Goal: Transaction & Acquisition: Purchase product/service

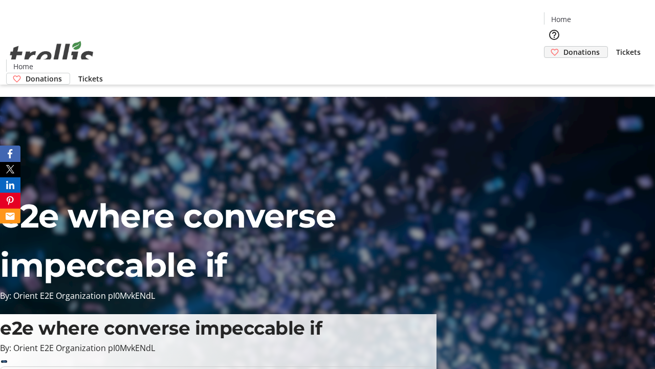
click at [564, 47] on span "Donations" at bounding box center [582, 52] width 36 height 11
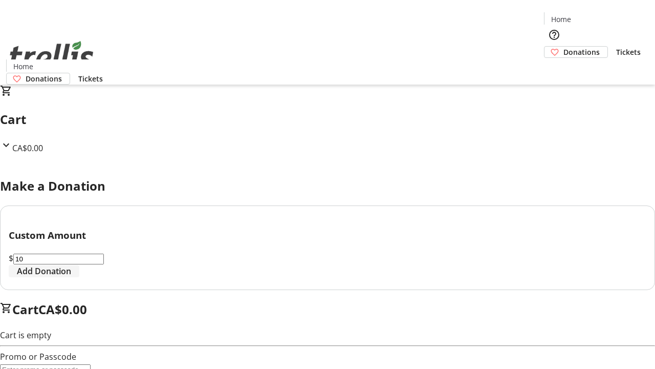
click at [71, 277] on span "Add Donation" at bounding box center [44, 271] width 54 height 12
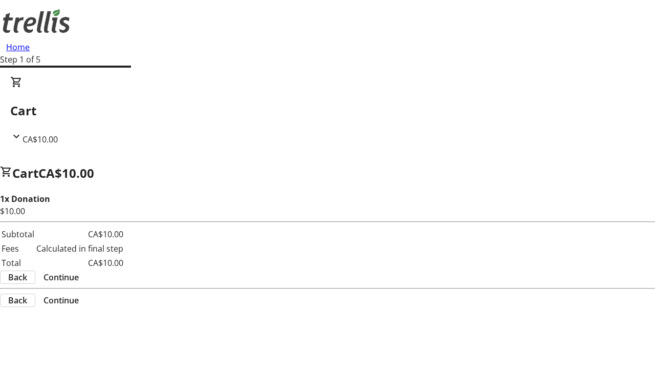
select select "CA"
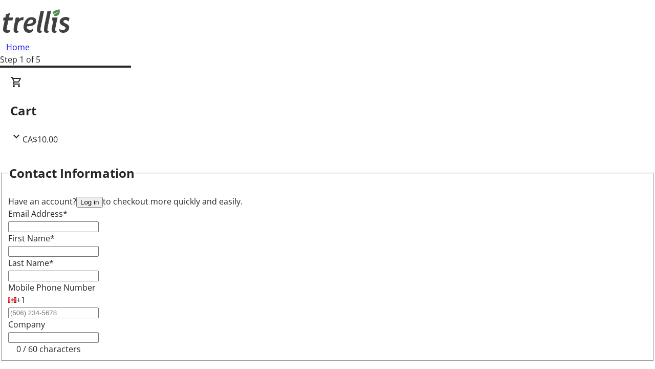
click at [103, 197] on button "Log in" at bounding box center [89, 202] width 27 height 11
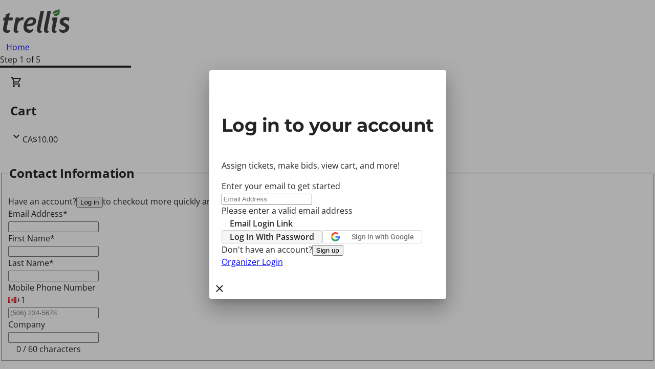
click at [314, 230] on span "Log In With Password" at bounding box center [272, 236] width 84 height 12
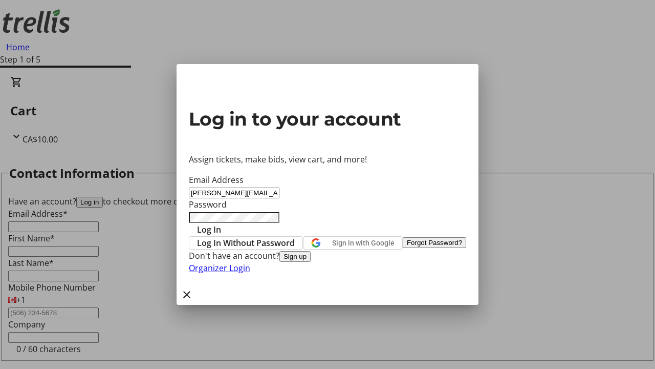
type input "[PERSON_NAME][EMAIL_ADDRESS][DOMAIN_NAME]"
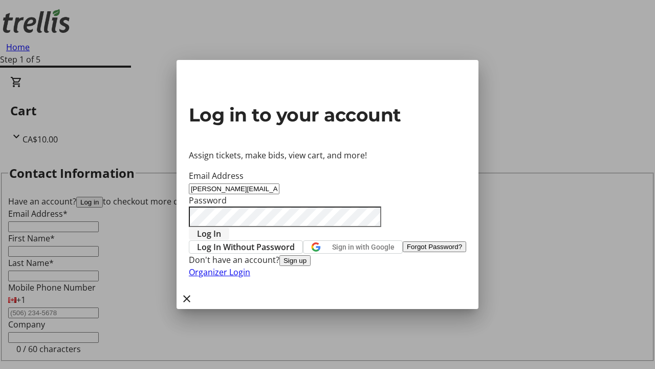
click at [221, 227] on span "Log In" at bounding box center [209, 233] width 24 height 12
